Goal: Navigation & Orientation: Find specific page/section

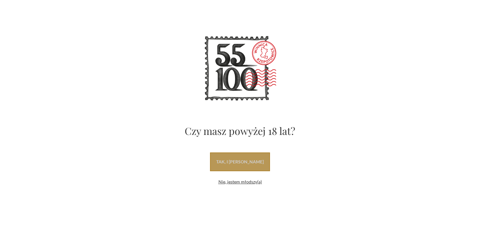
click at [237, 163] on link "tak, i uwielbiam wino" at bounding box center [240, 161] width 60 height 19
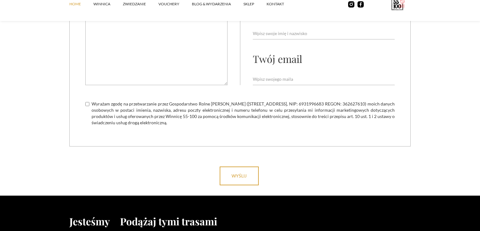
scroll to position [2563, 0]
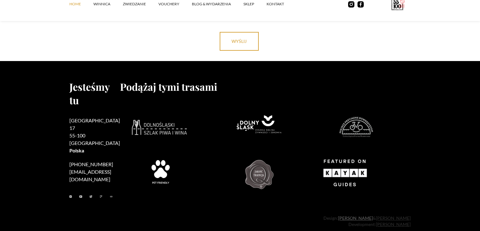
click at [350, 215] on link "[PERSON_NAME]" at bounding box center [355, 217] width 35 height 5
click at [389, 215] on link "[PERSON_NAME]" at bounding box center [393, 217] width 35 height 5
click at [394, 221] on link "[PERSON_NAME]" at bounding box center [393, 223] width 35 height 5
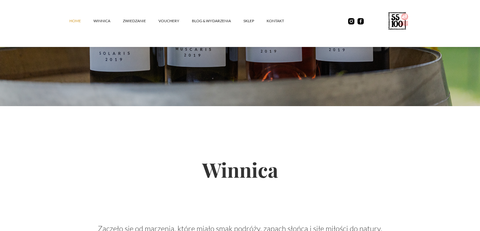
scroll to position [0, 0]
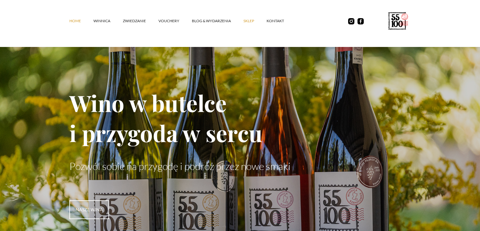
click at [248, 21] on link "SKLEP" at bounding box center [254, 21] width 23 height 19
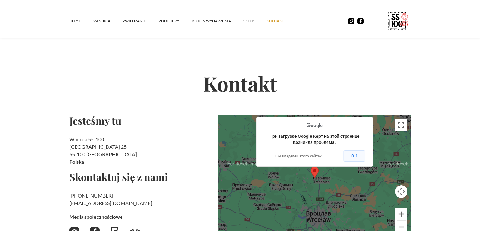
click at [356, 154] on button "ОК" at bounding box center [354, 155] width 22 height 11
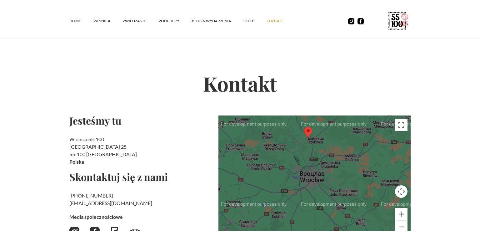
drag, startPoint x: 297, startPoint y: 189, endPoint x: 290, endPoint y: 149, distance: 41.2
click at [290, 149] on div at bounding box center [314, 177] width 192 height 125
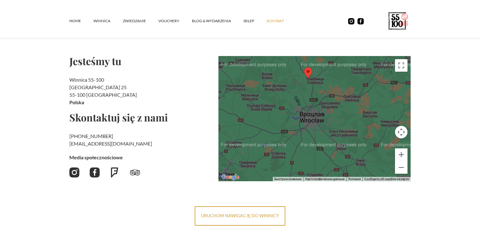
scroll to position [59, 0]
